Goal: Transaction & Acquisition: Book appointment/travel/reservation

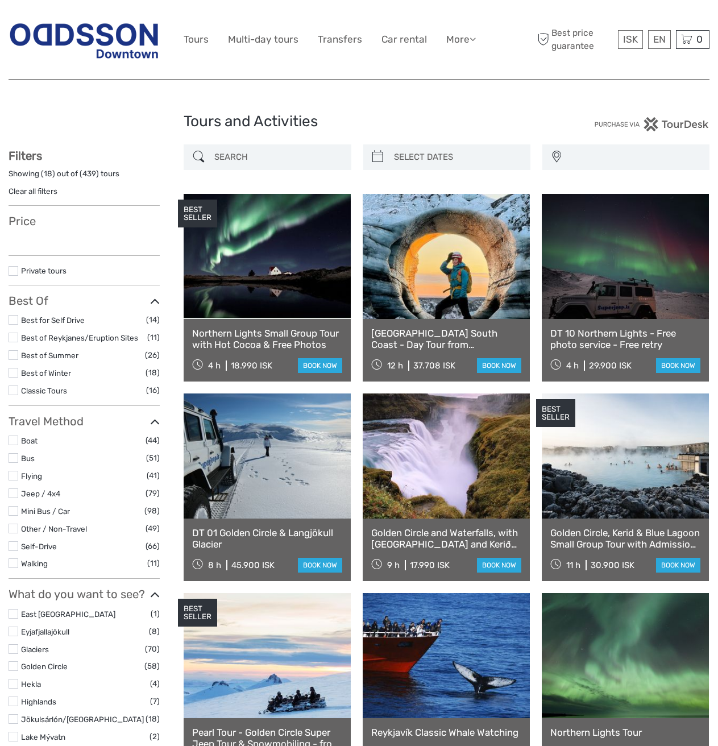
select select
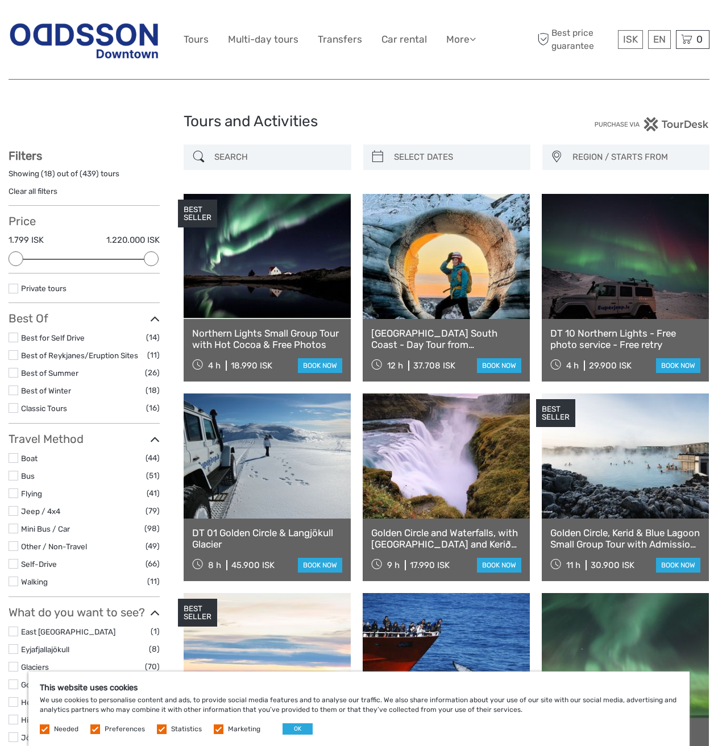
click at [329, 157] on input "search" at bounding box center [277, 157] width 135 height 20
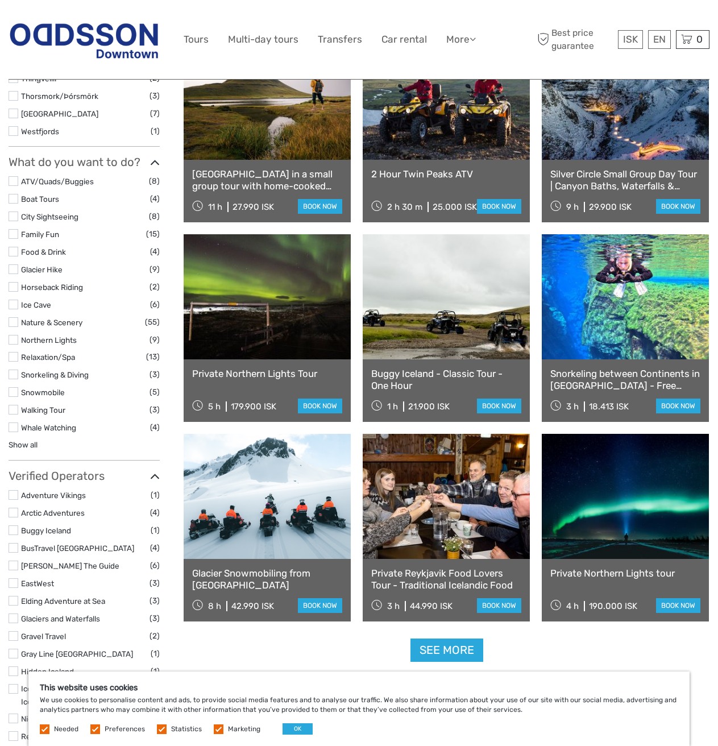
scroll to position [804, 0]
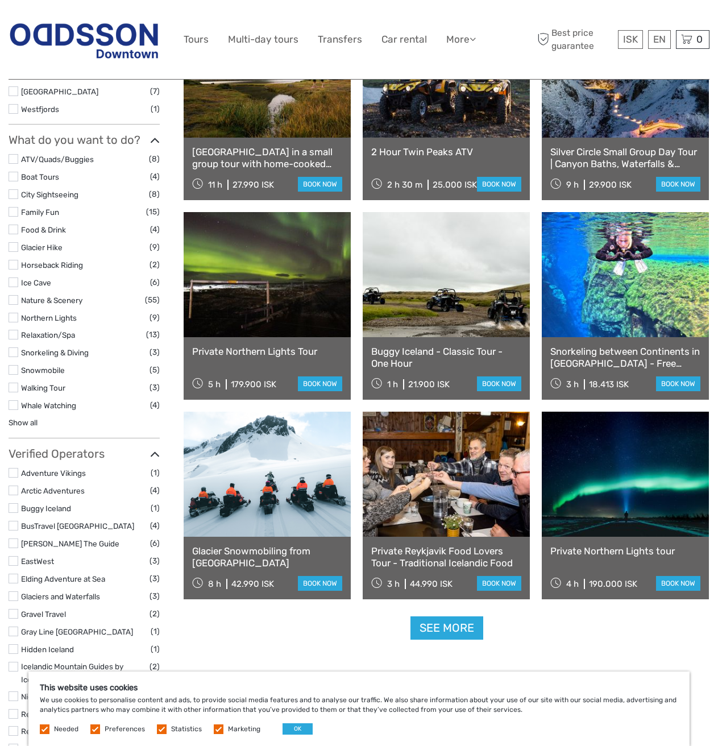
type input "snow"
click at [307, 509] on link at bounding box center [267, 474] width 167 height 125
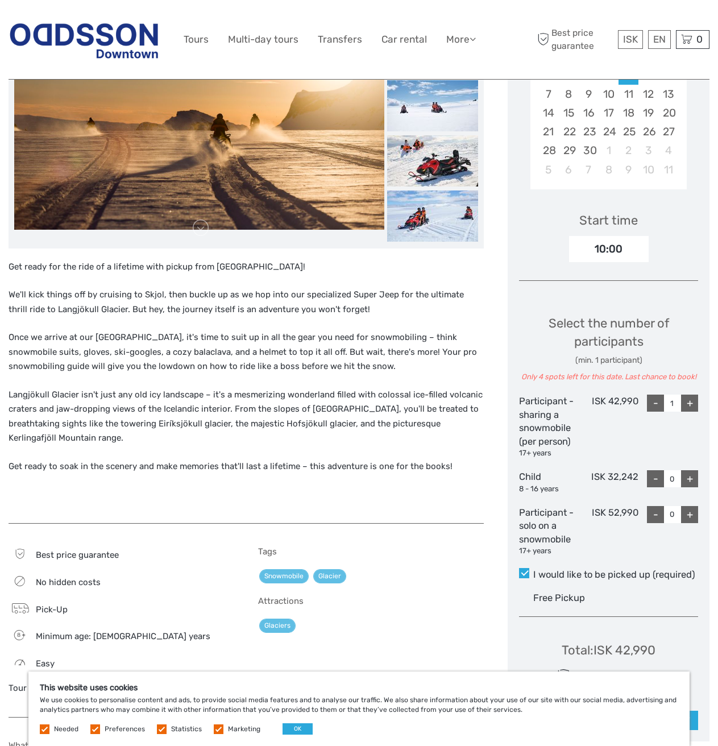
scroll to position [341, 0]
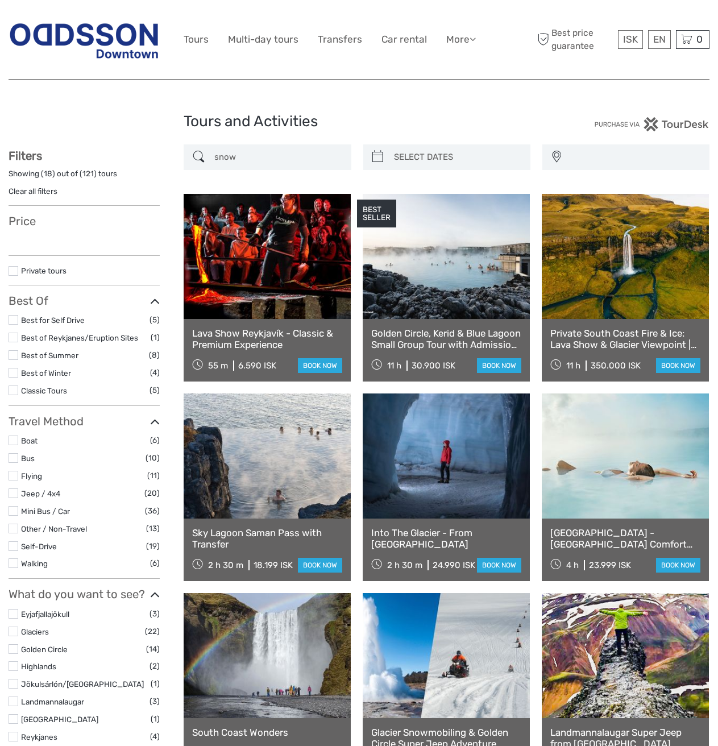
select select
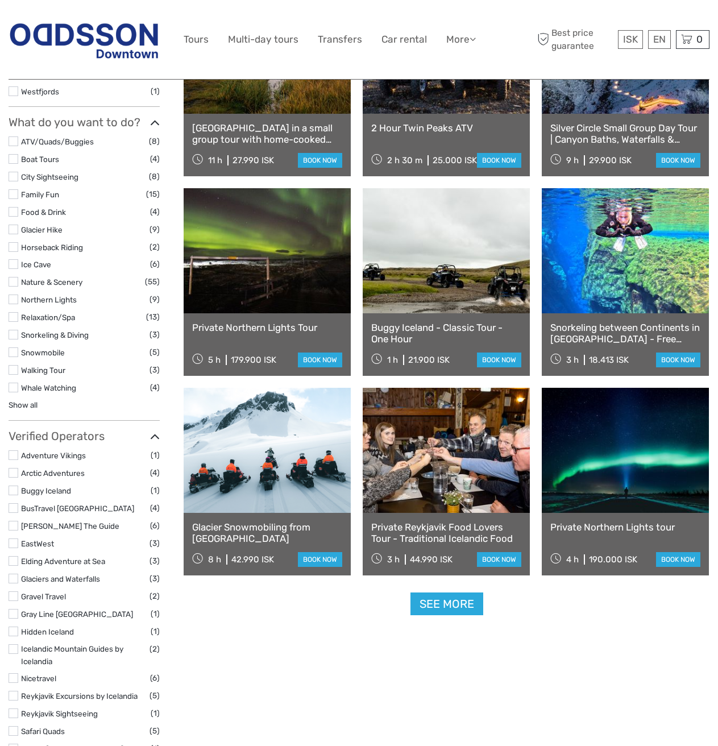
select select
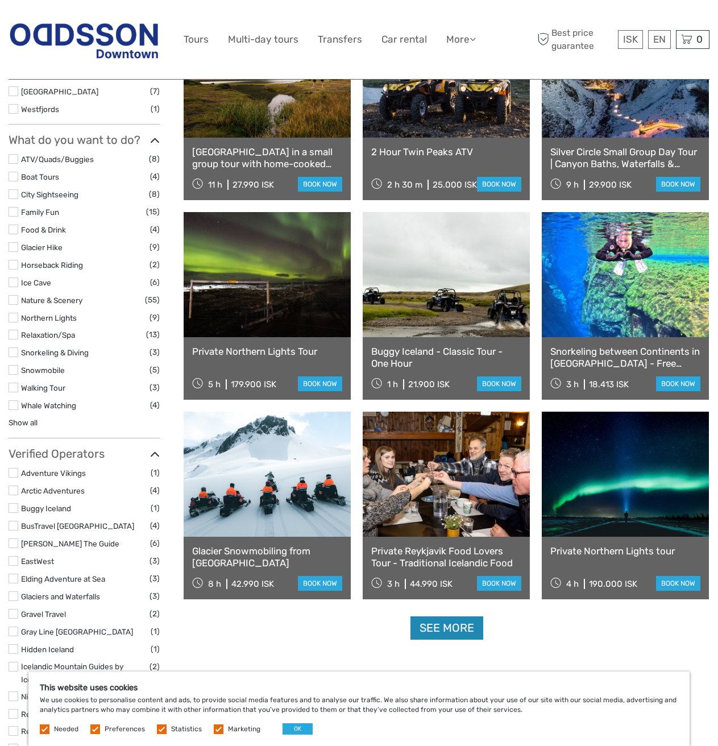
scroll to position [0, 0]
click at [458, 628] on link "See more" at bounding box center [447, 628] width 73 height 23
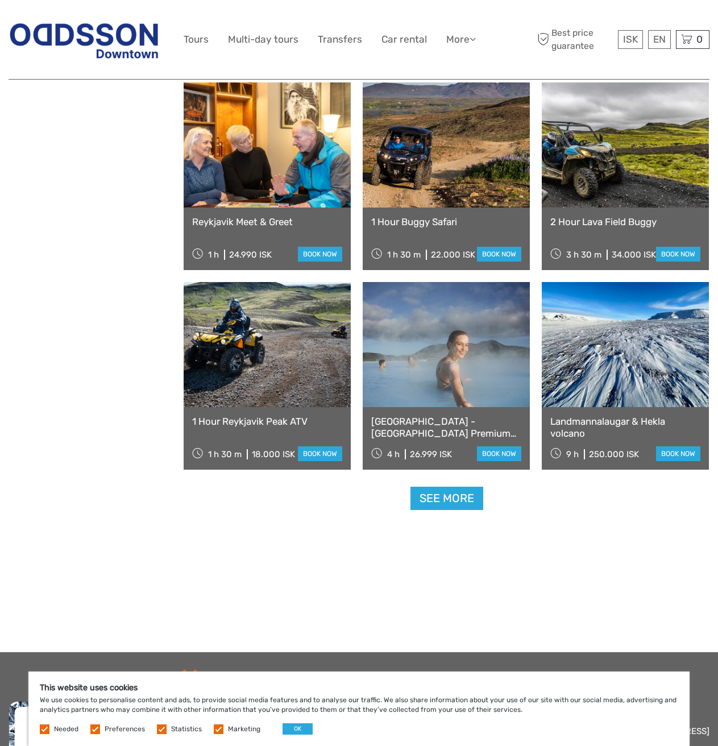
scroll to position [2170, 0]
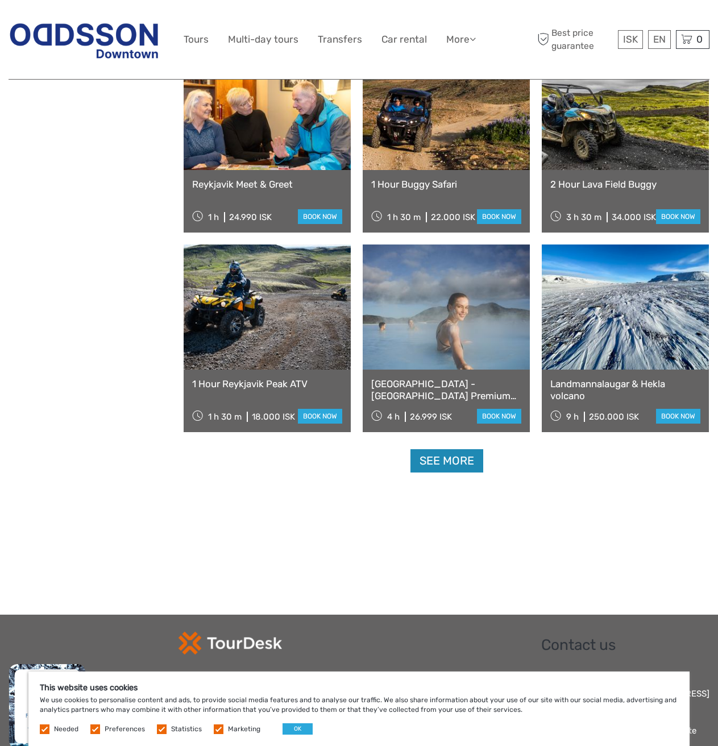
click at [428, 455] on link "See more" at bounding box center [447, 460] width 73 height 23
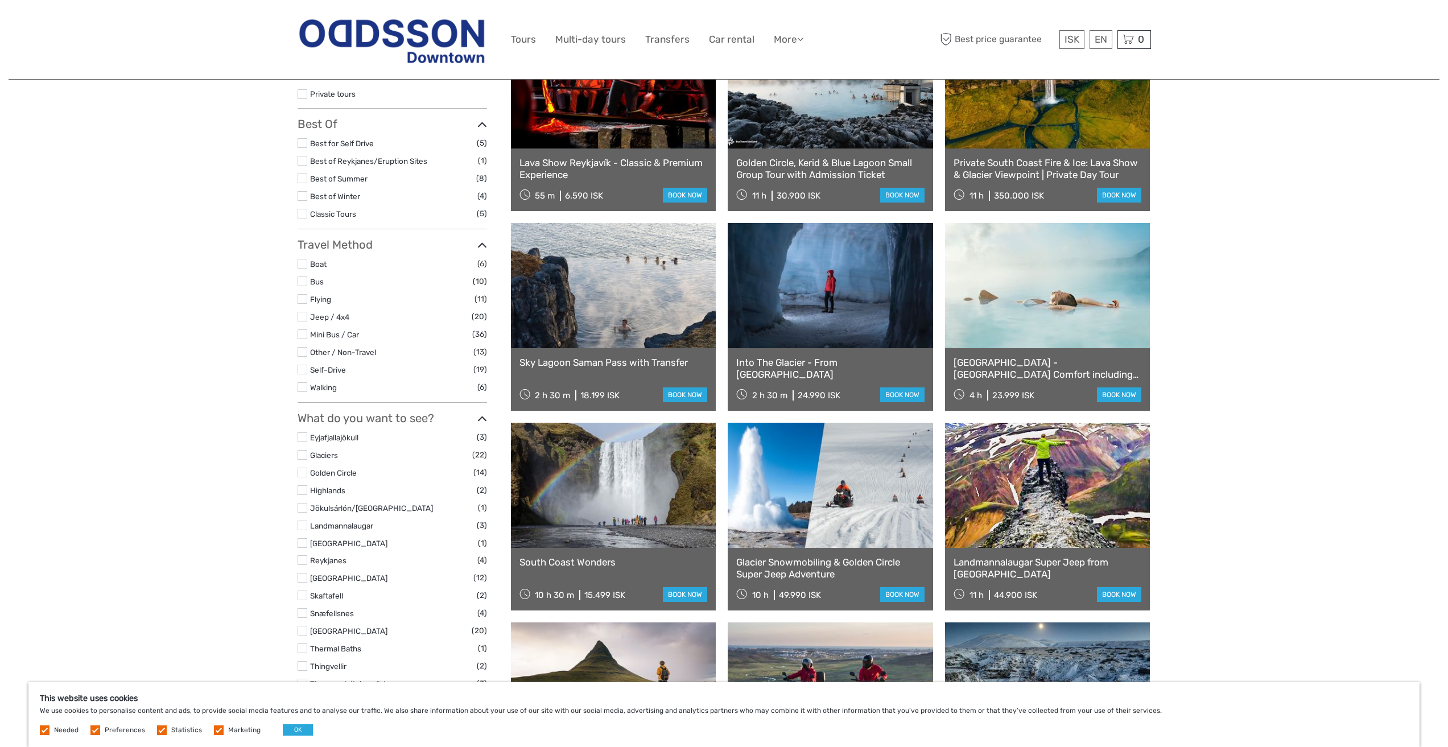
scroll to position [46, 0]
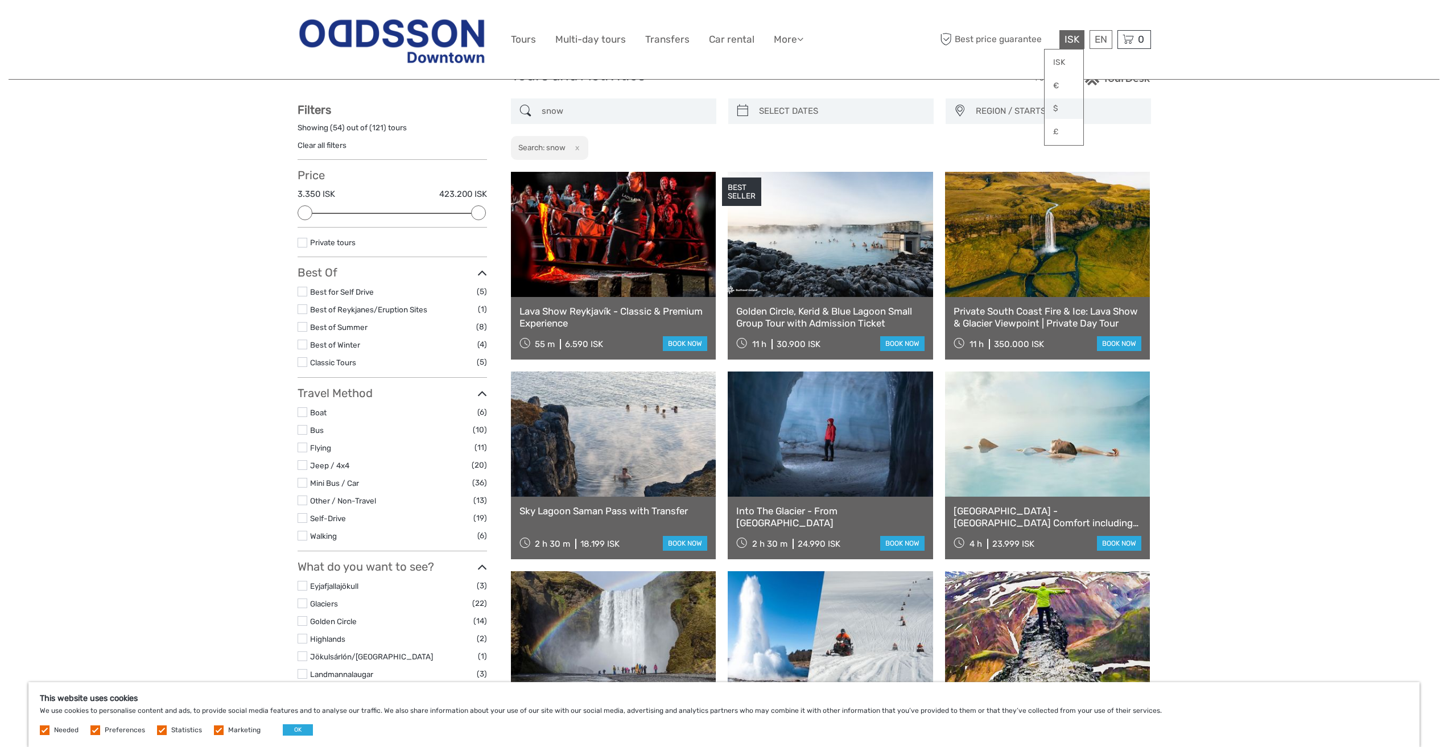
click at [718, 104] on link "$" at bounding box center [1063, 108] width 39 height 20
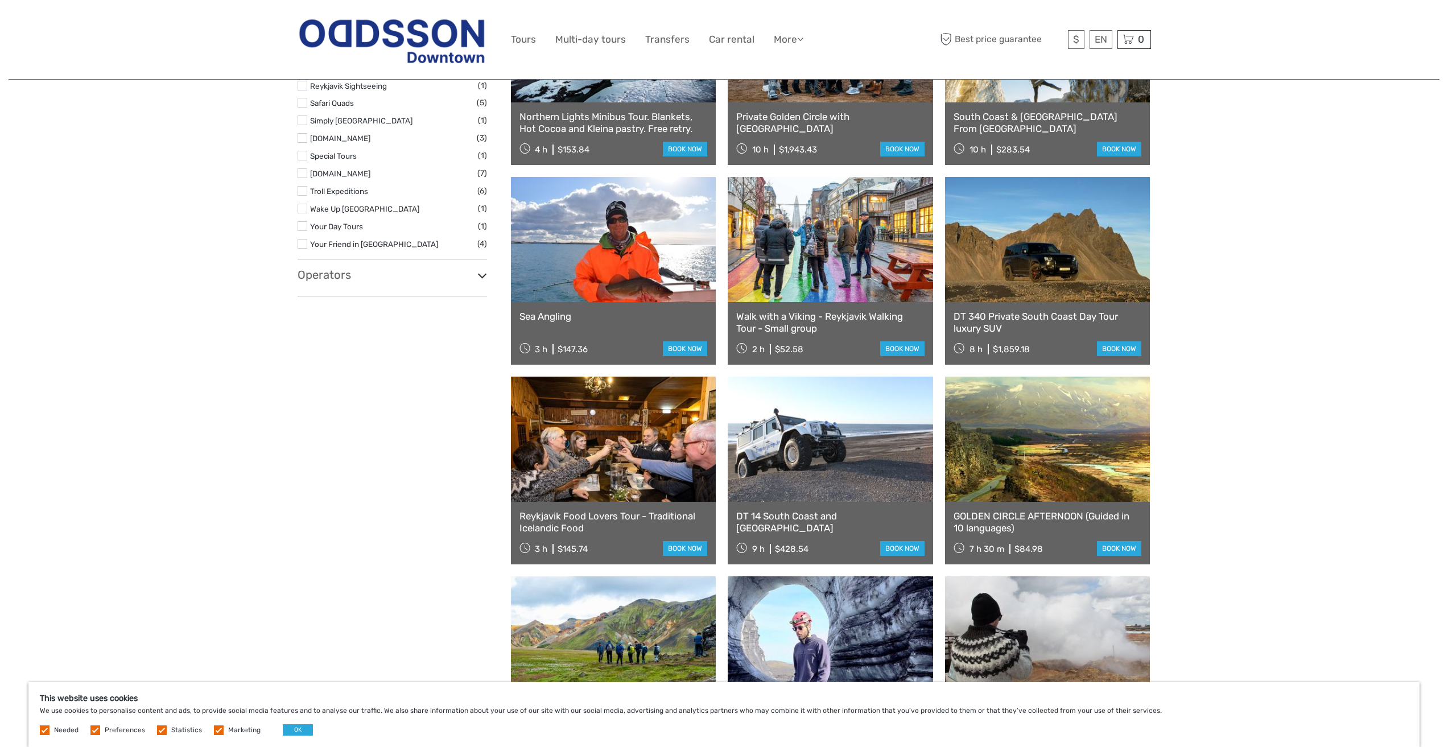
scroll to position [1468, 0]
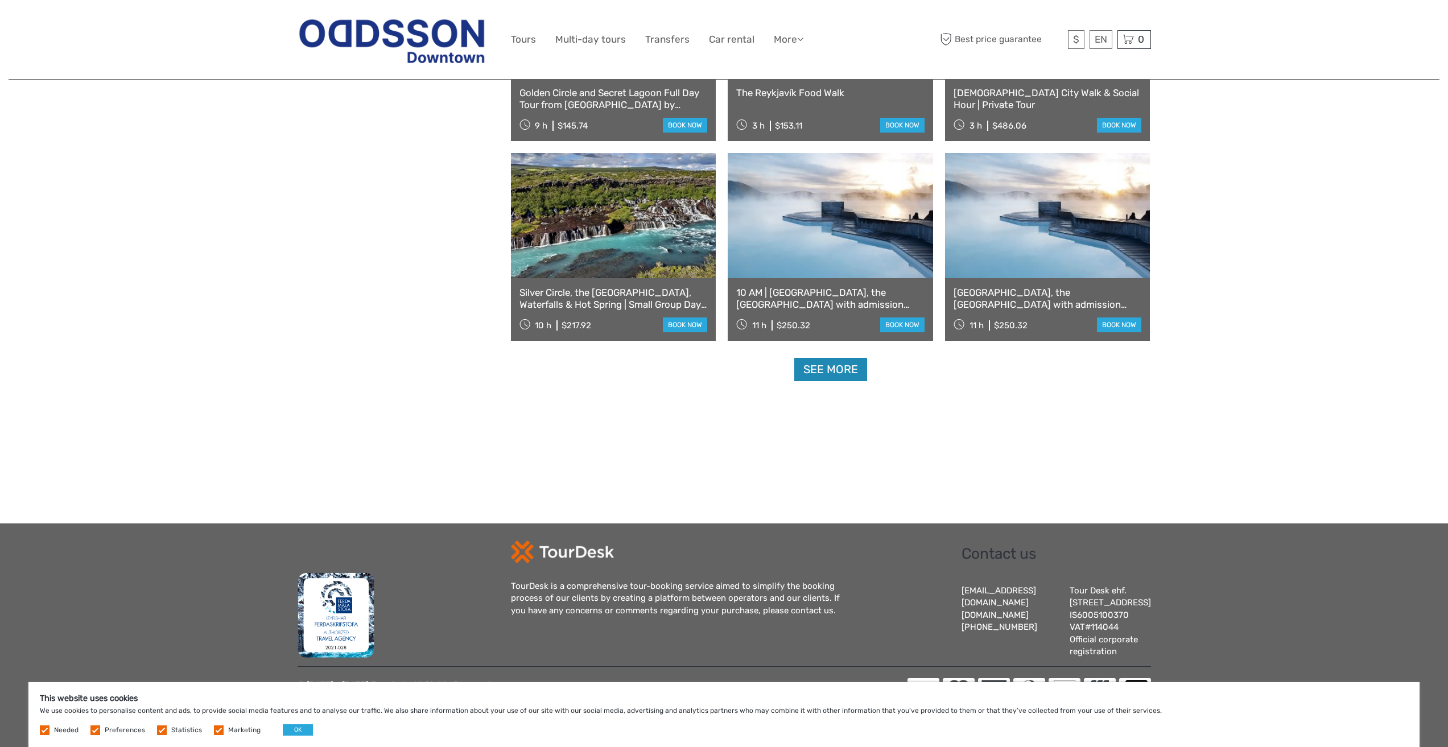
click at [718, 358] on link "See more" at bounding box center [830, 369] width 73 height 23
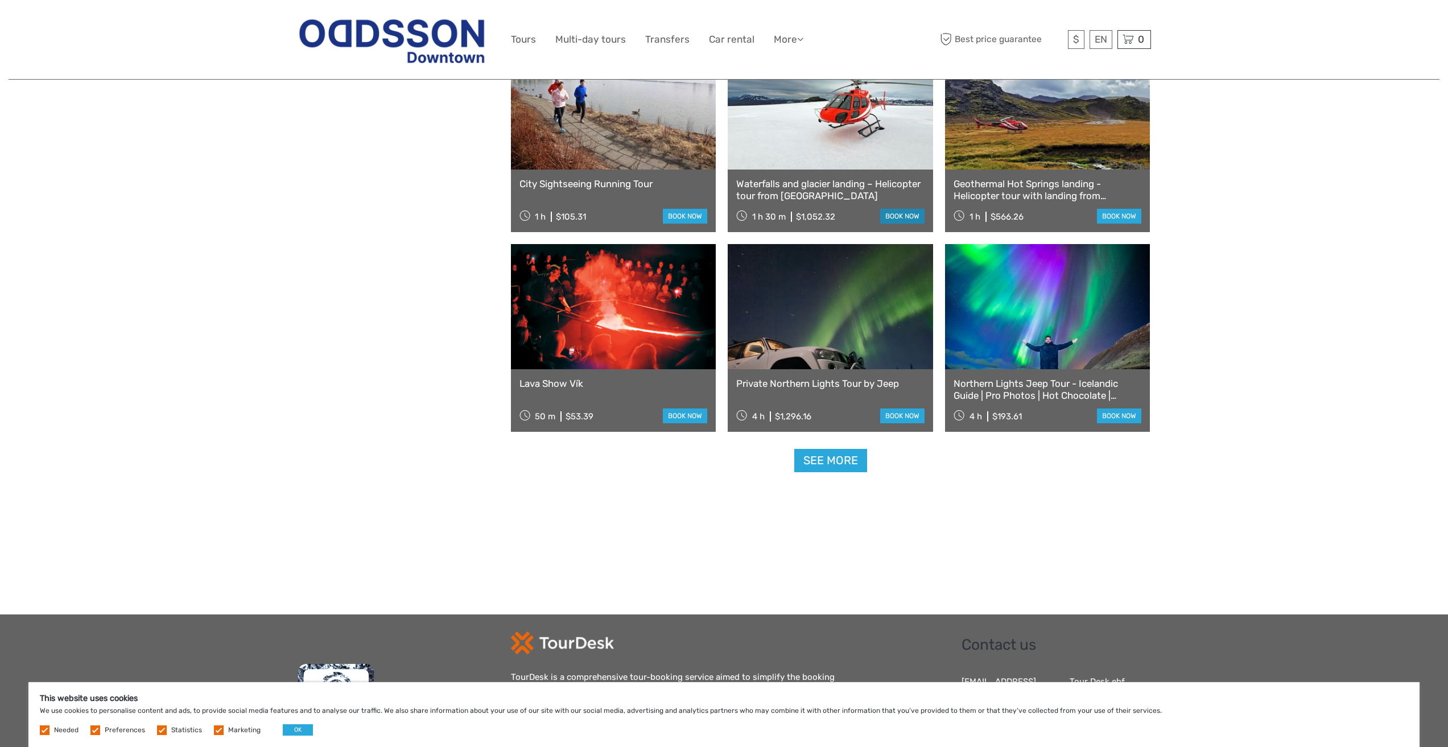
scroll to position [4569, 0]
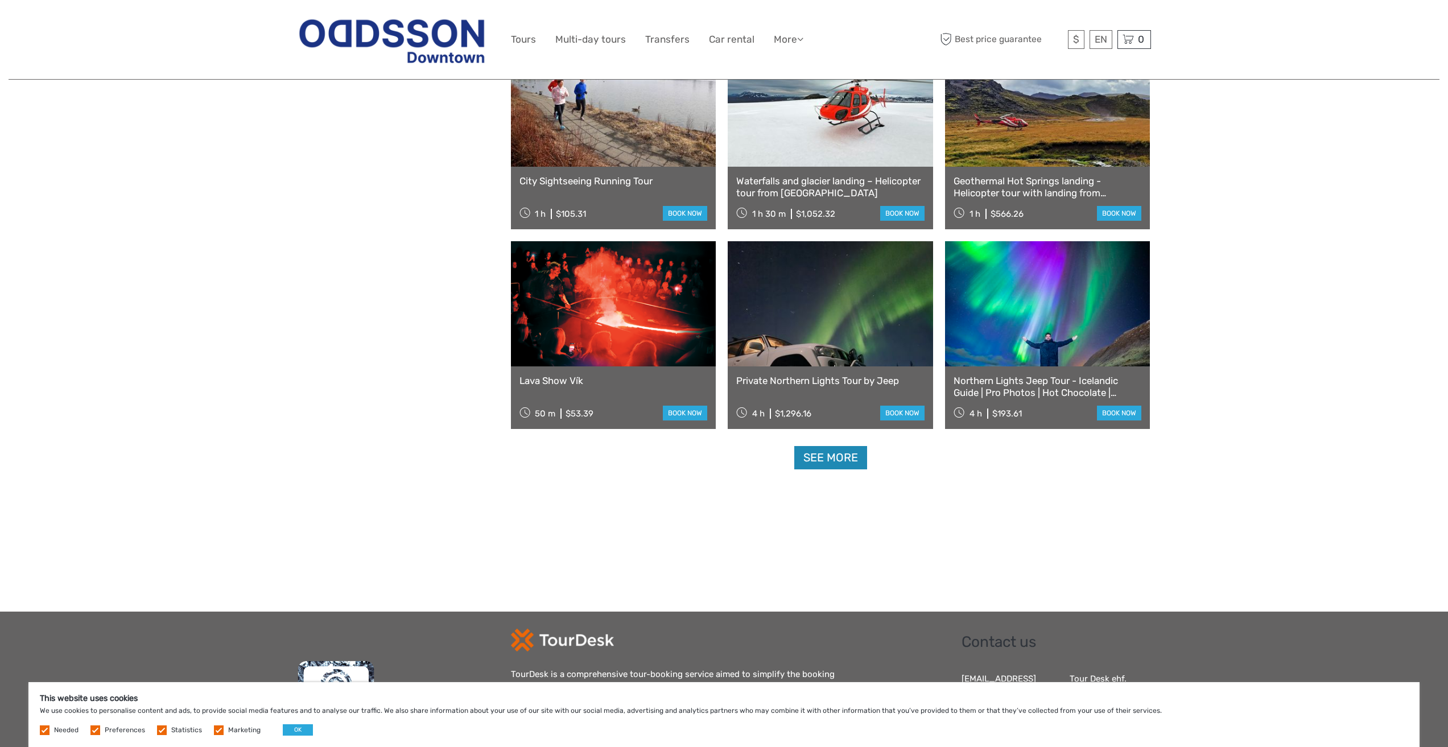
click at [718, 459] on link "See more" at bounding box center [830, 457] width 73 height 23
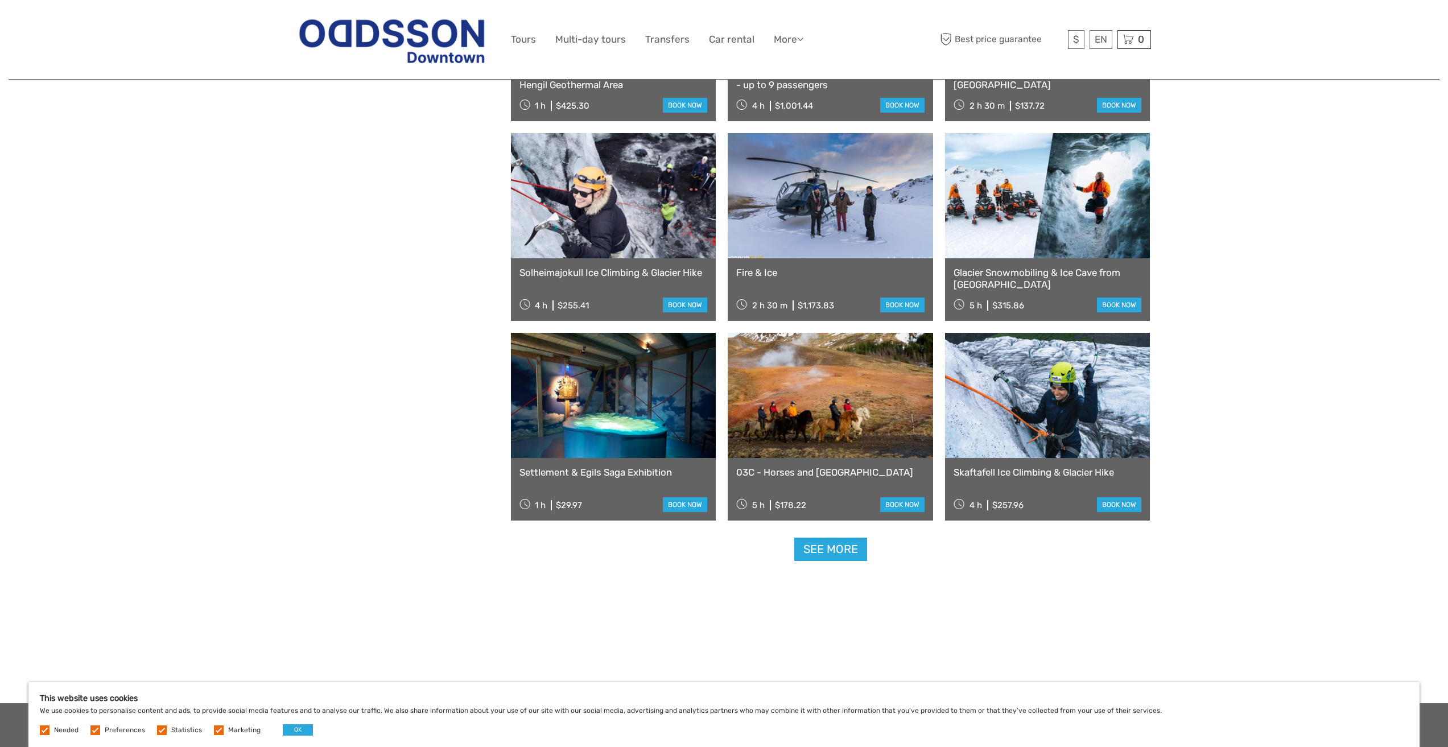
scroll to position [5707, 0]
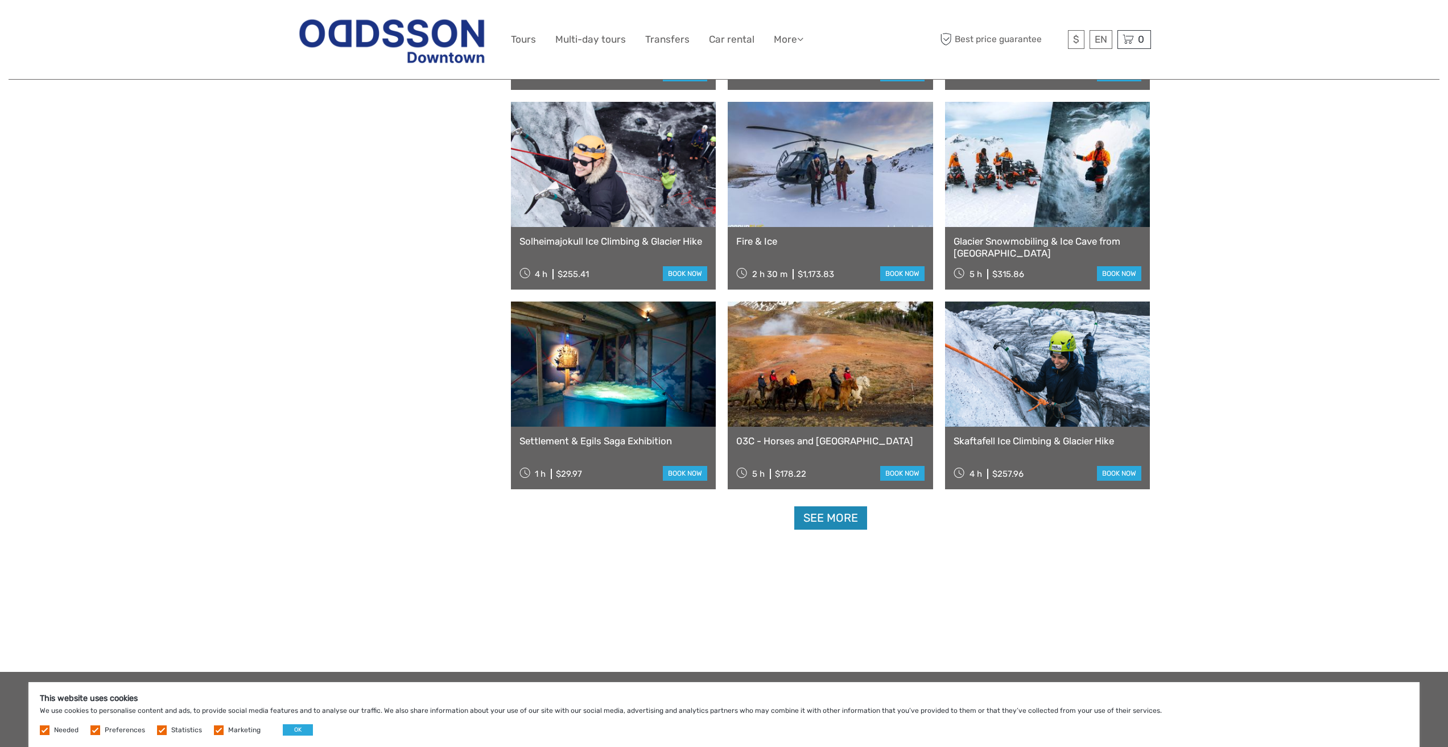
click at [718, 516] on link "See more" at bounding box center [830, 517] width 73 height 23
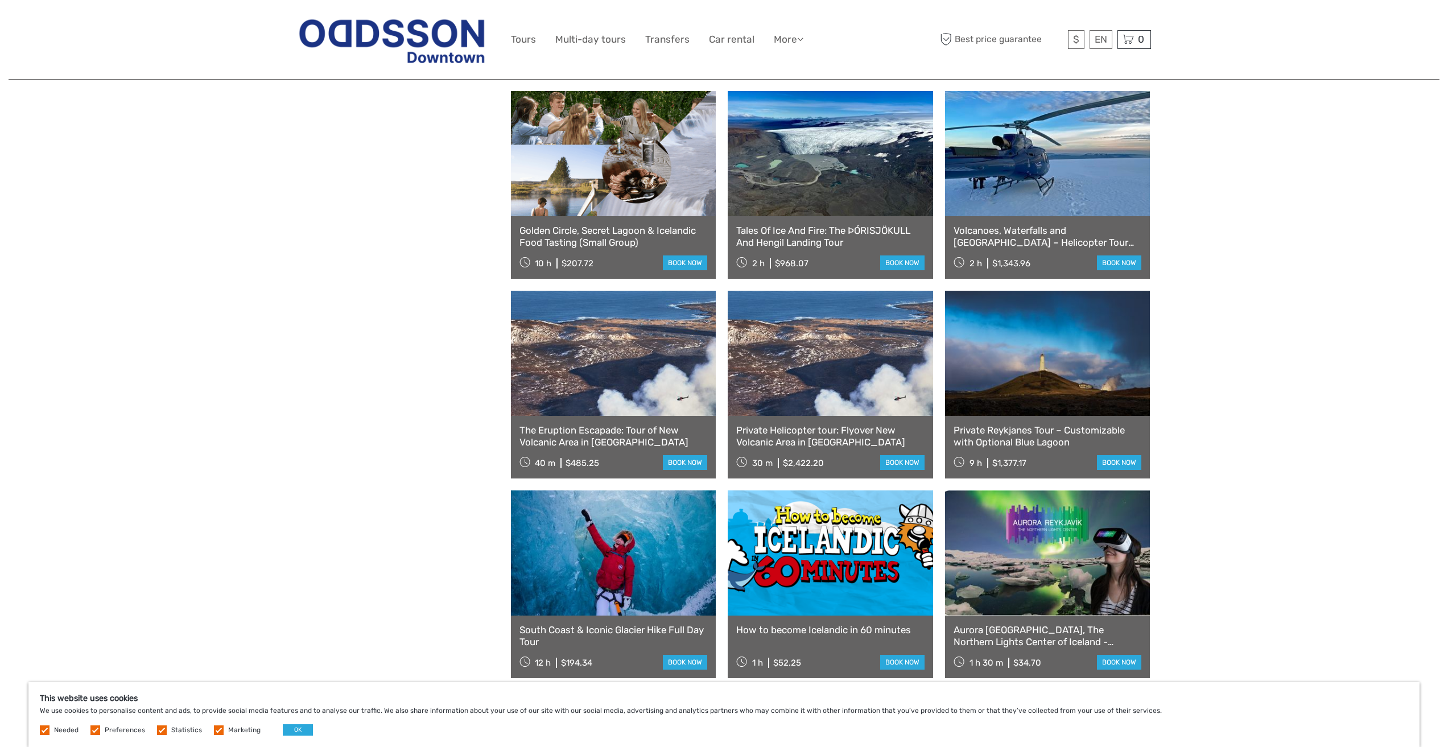
scroll to position [6389, 0]
